Goal: Information Seeking & Learning: Learn about a topic

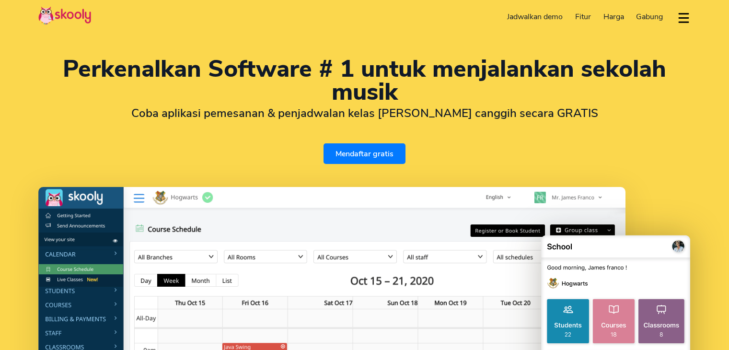
select select "id"
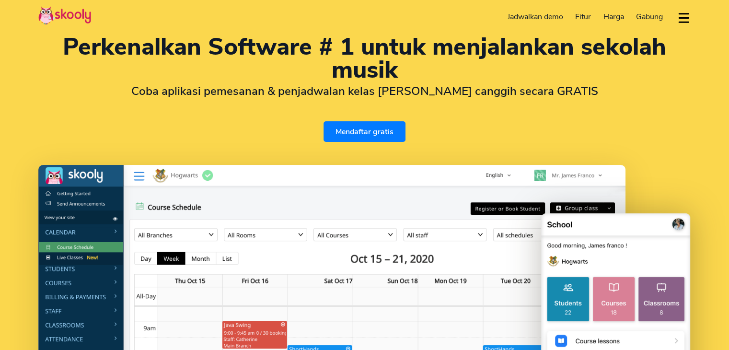
select select "62"
select select "[GEOGRAPHIC_DATA]"
select select "[GEOGRAPHIC_DATA]/[GEOGRAPHIC_DATA]"
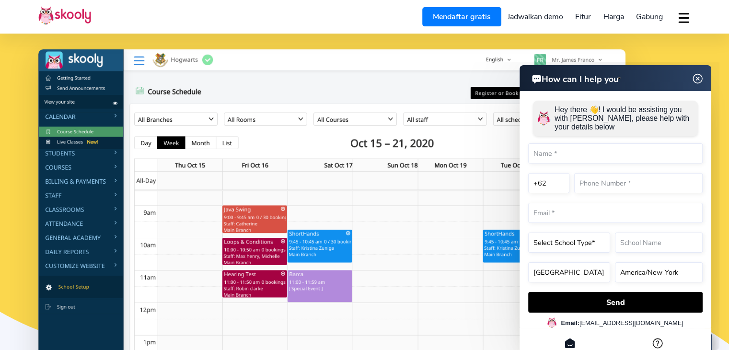
scroll to position [138, 0]
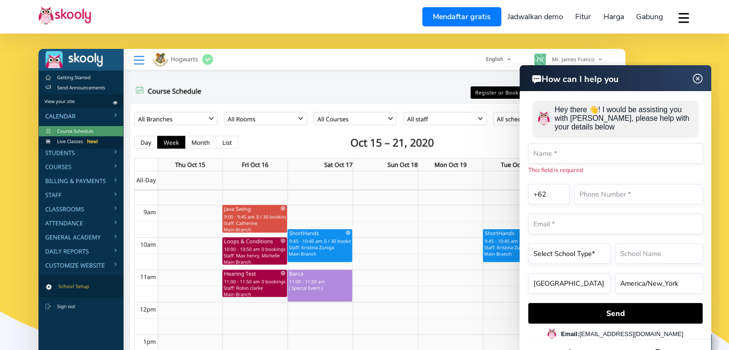
click at [697, 74] on img at bounding box center [697, 79] width 18 height 12
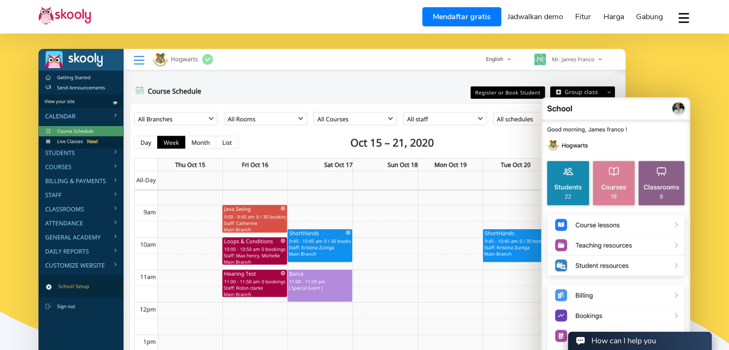
click at [686, 44] on div "Perkenalkan Software # 1 untuk menjalankan sekolah musik Coba aplikasi pemesana…" at bounding box center [364, 150] width 729 height 577
click at [650, 67] on div at bounding box center [364, 213] width 652 height 329
click at [603, 105] on img at bounding box center [615, 246] width 150 height 302
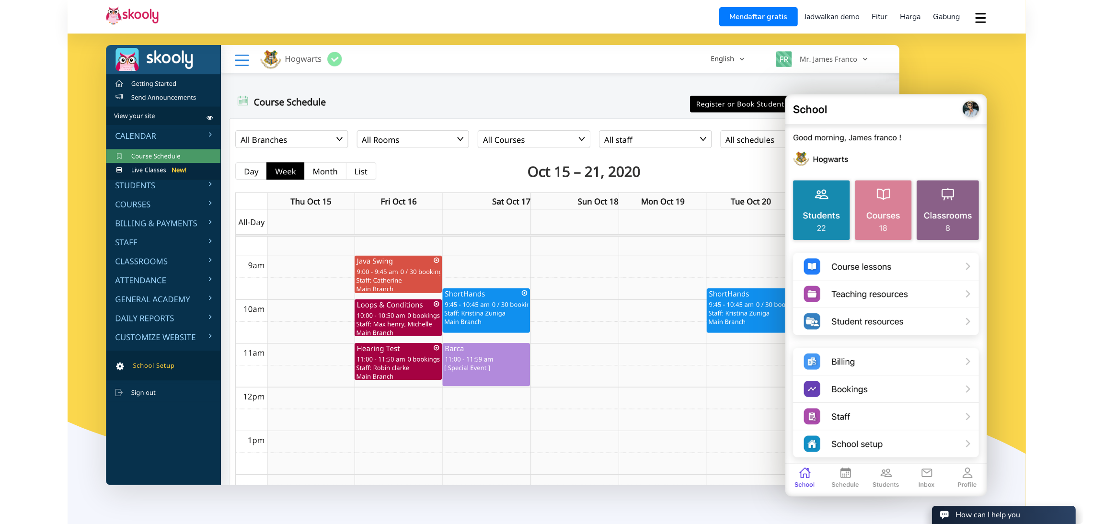
scroll to position [119, 0]
click at [728, 11] on link "Harga" at bounding box center [909, 16] width 33 height 15
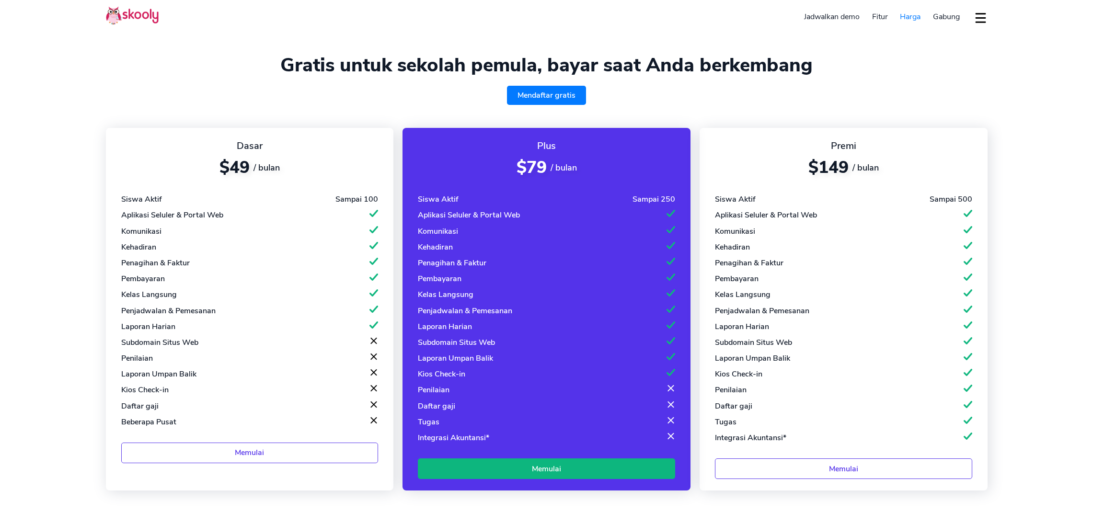
select select "id"
select select "62"
select select "[GEOGRAPHIC_DATA]"
select select "[GEOGRAPHIC_DATA]/[GEOGRAPHIC_DATA]"
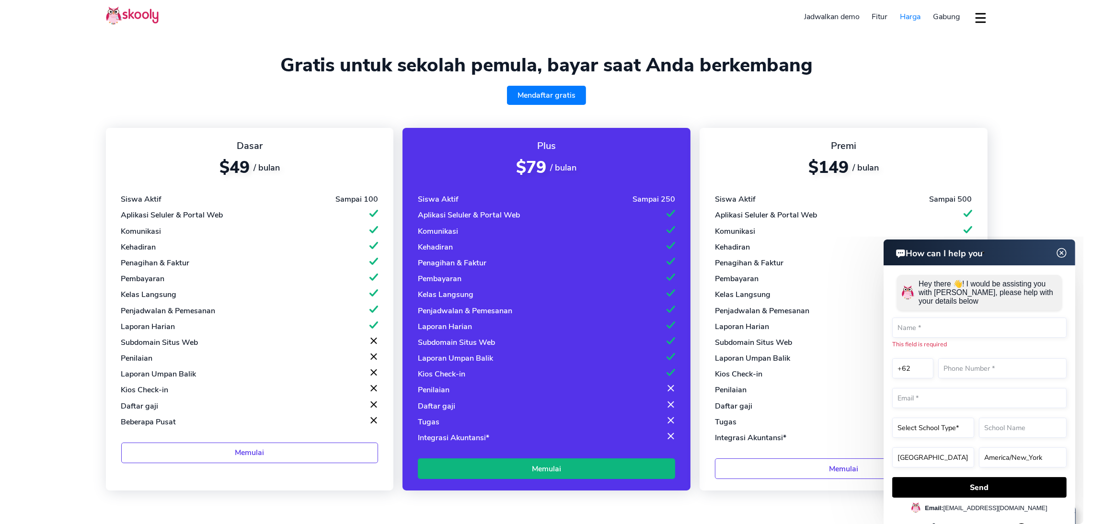
click at [1055, 248] on img at bounding box center [1061, 253] width 18 height 12
